Goal: Book appointment/travel/reservation

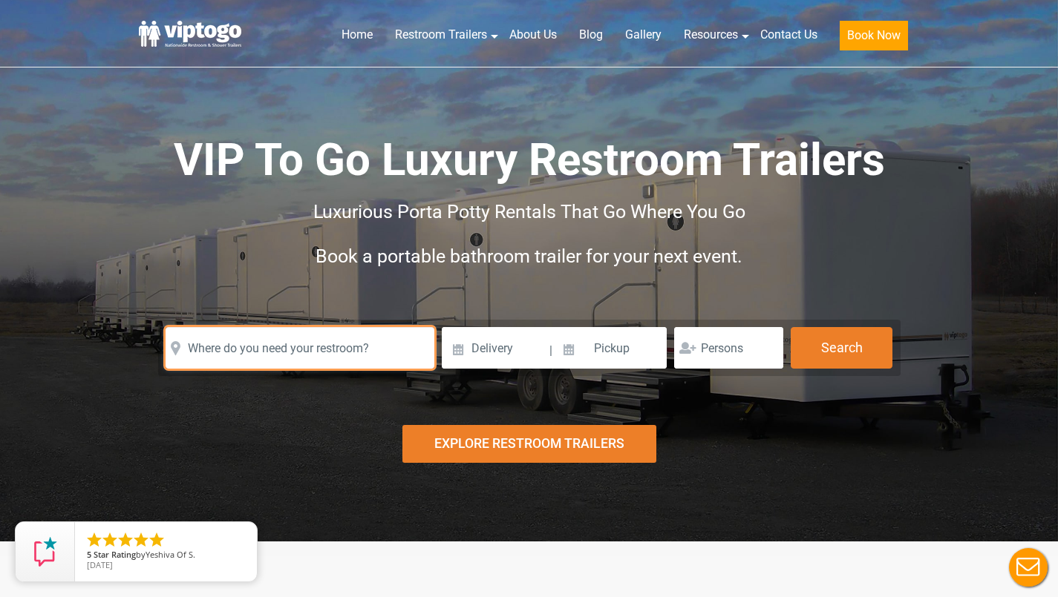
click at [276, 350] on input "text" at bounding box center [299, 348] width 269 height 42
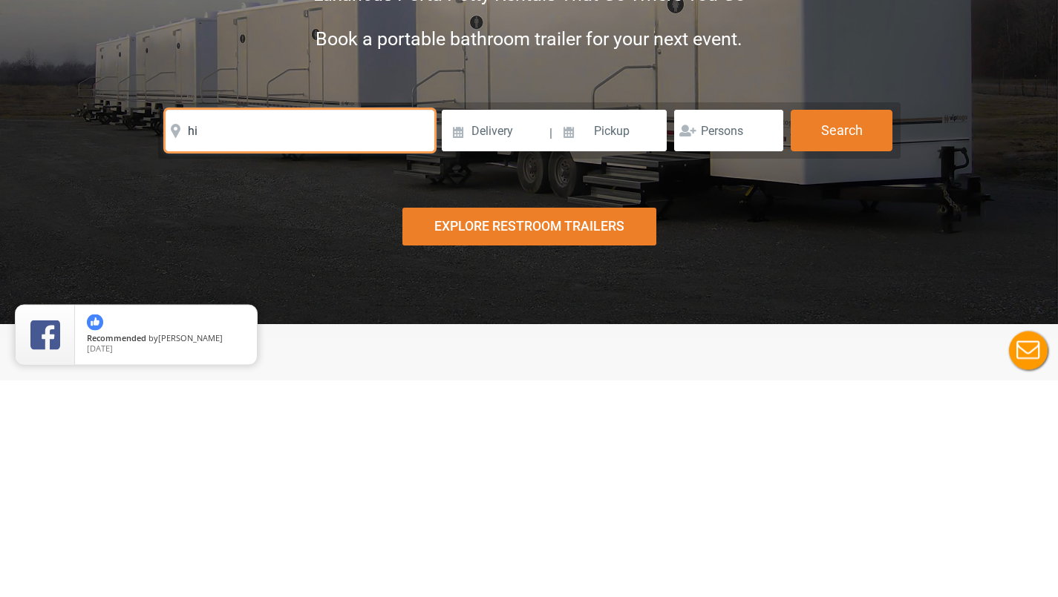
type input "h"
type input "[STREET_ADDRESS]"
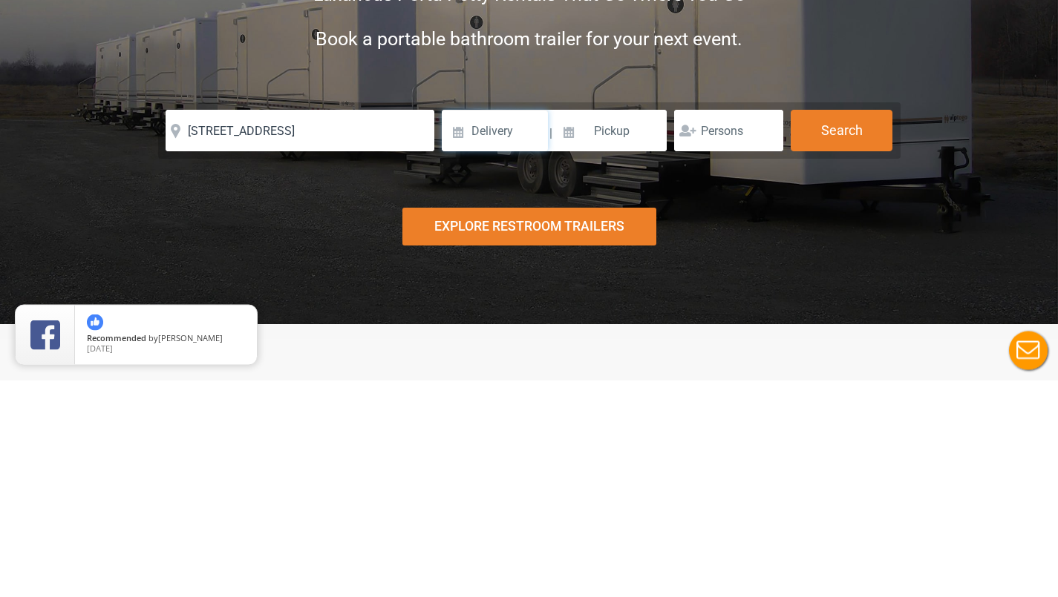
click at [499, 352] on input at bounding box center [495, 348] width 106 height 42
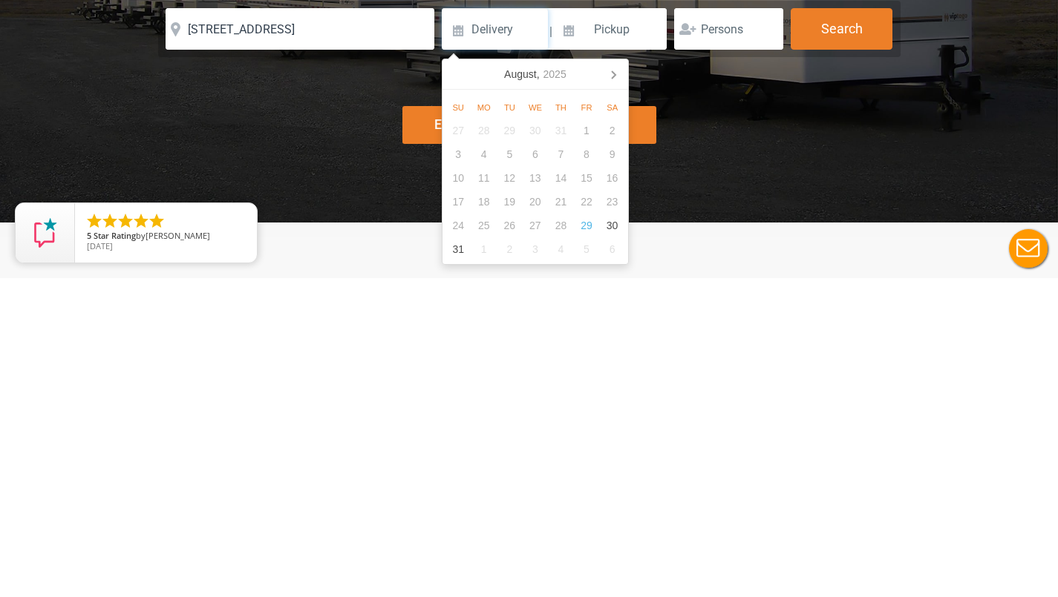
click at [617, 399] on icon at bounding box center [613, 393] width 24 height 24
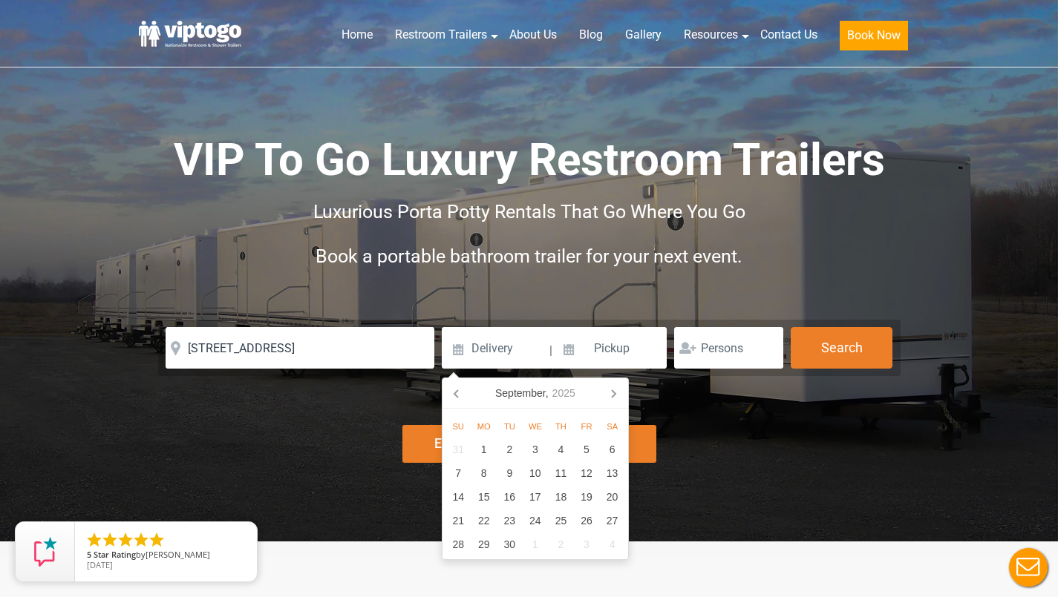
click at [611, 82] on div "Home Restroom Trailers Restroom Trailers by Type All Restroom Trailers ADA Rest…" at bounding box center [529, 26] width 1058 height 112
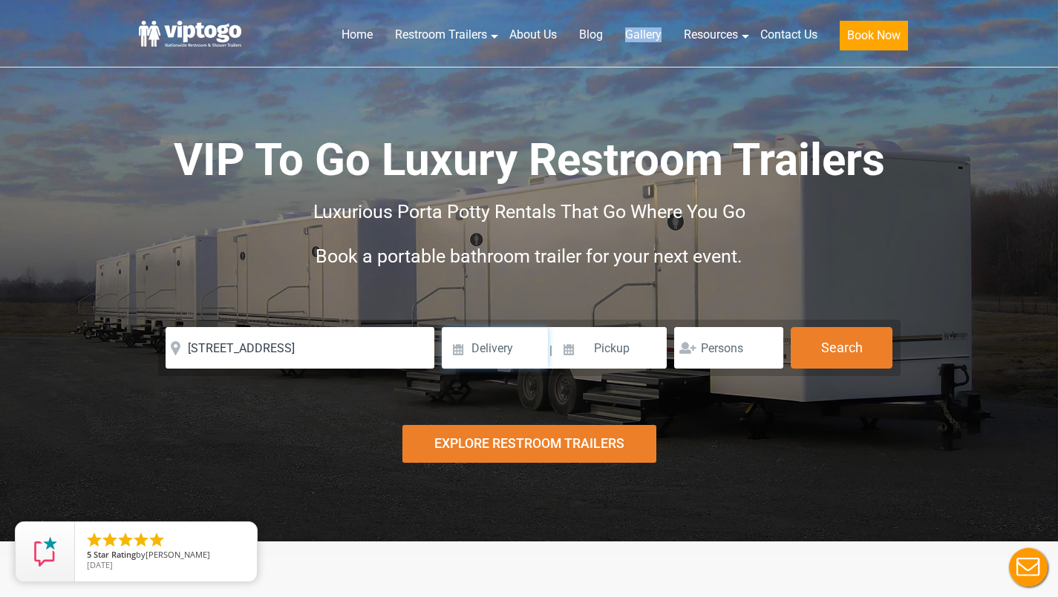
click at [514, 341] on input at bounding box center [495, 348] width 106 height 42
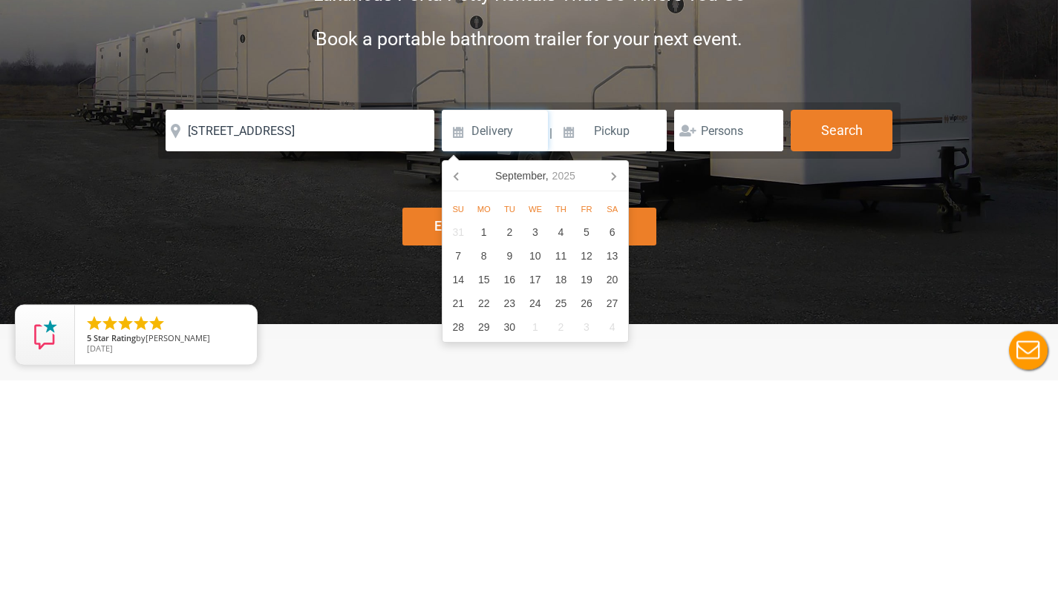
click at [610, 396] on icon at bounding box center [613, 393] width 24 height 24
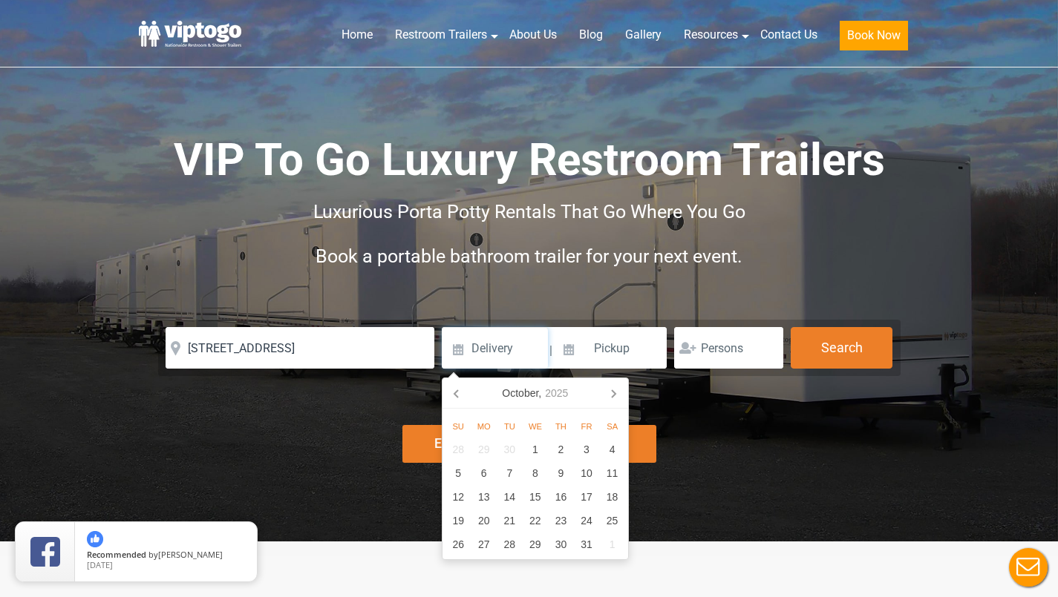
click at [618, 500] on div "18" at bounding box center [612, 497] width 26 height 24
type input "[DATE]"
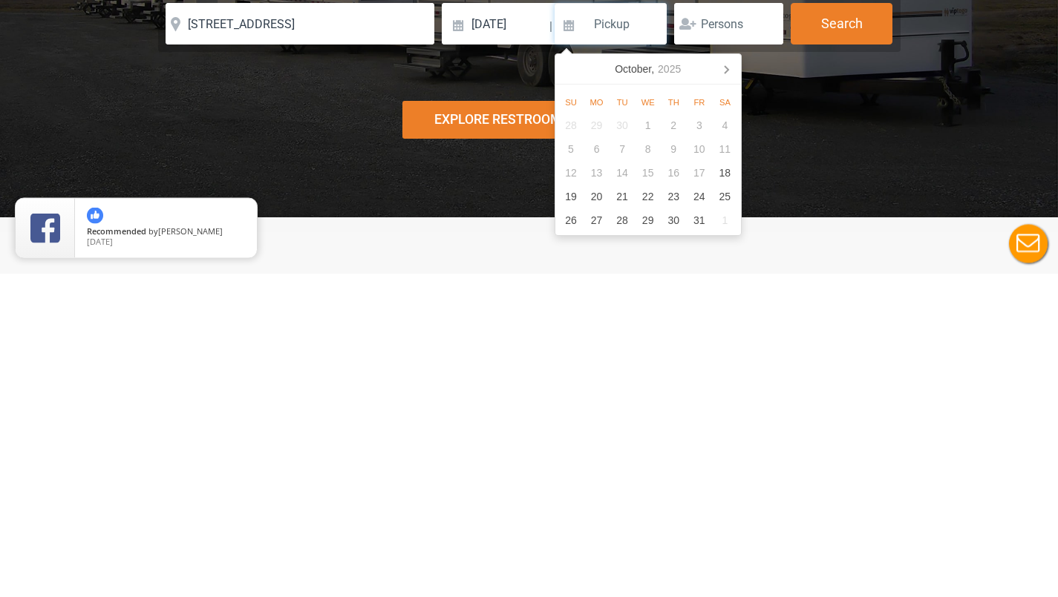
click at [568, 525] on div "19" at bounding box center [571, 521] width 26 height 24
type input "[DATE]"
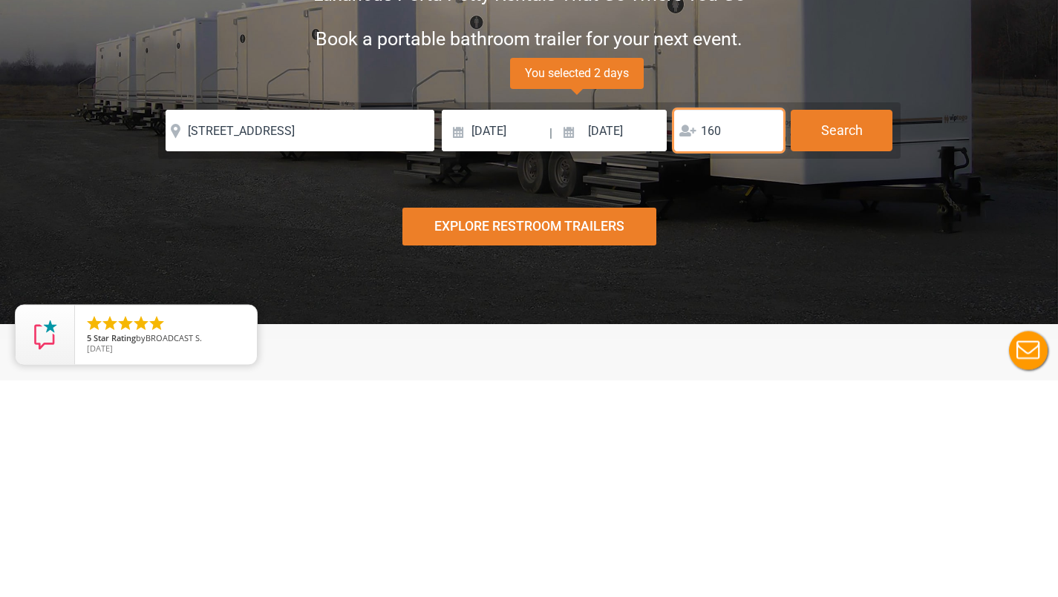
type input "160"
click at [853, 356] on button "Search" at bounding box center [841, 348] width 102 height 42
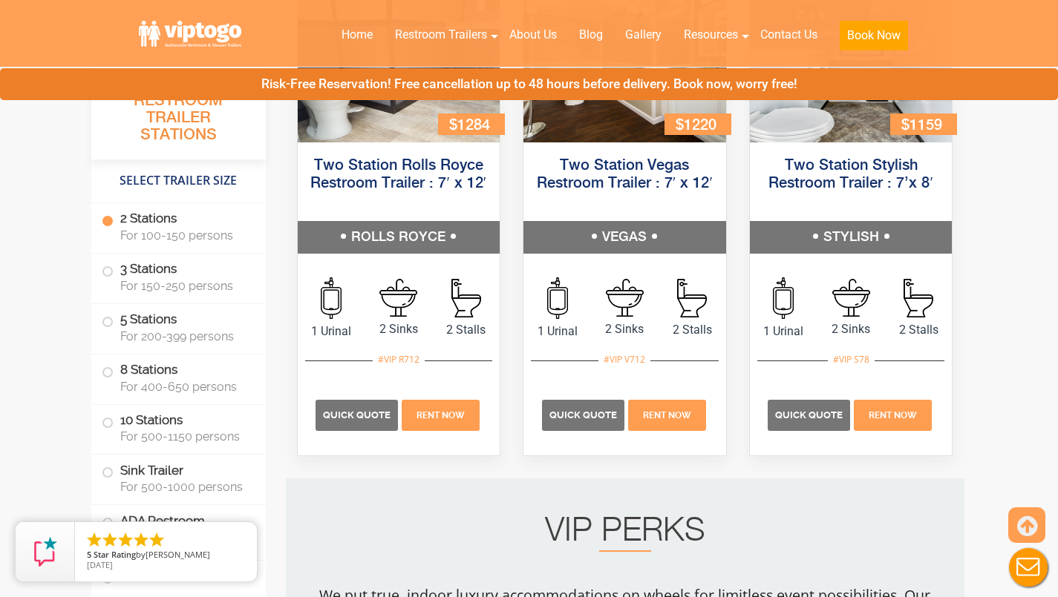
scroll to position [821, 0]
